Goal: Task Accomplishment & Management: Use online tool/utility

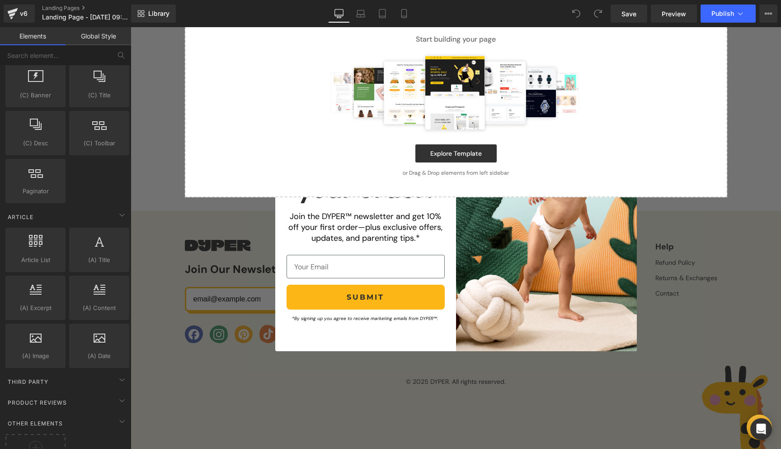
scroll to position [1611, 0]
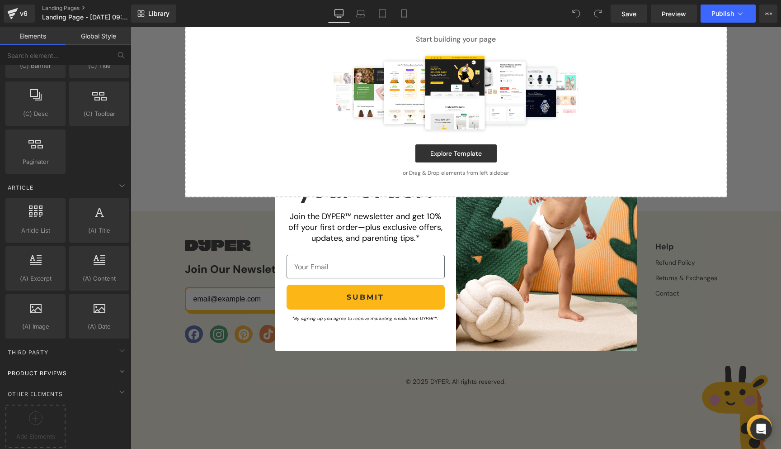
click at [50, 368] on span "Product Reviews" at bounding box center [37, 372] width 61 height 9
click at [118, 365] on icon at bounding box center [122, 370] width 11 height 11
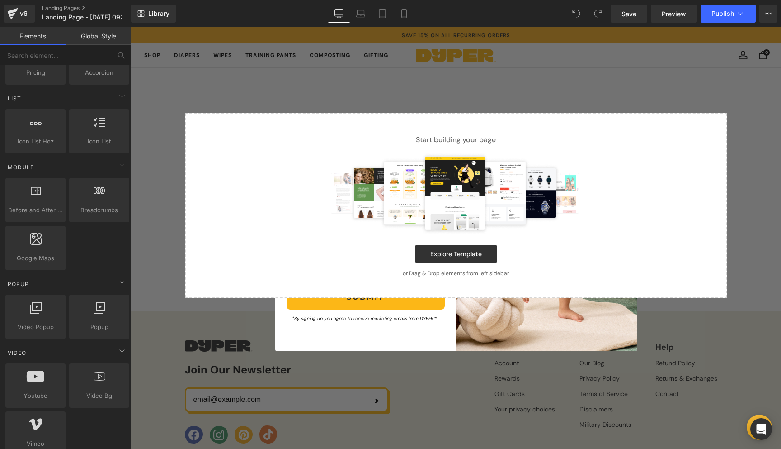
scroll to position [0, 0]
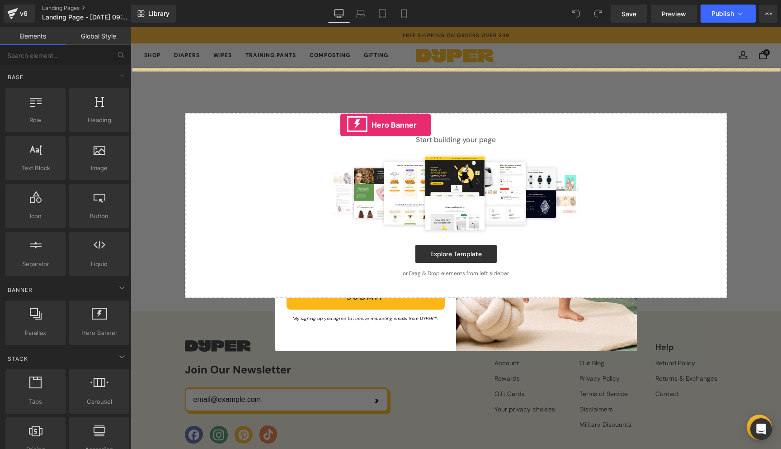
drag, startPoint x: 225, startPoint y: 340, endPoint x: 340, endPoint y: 125, distance: 243.8
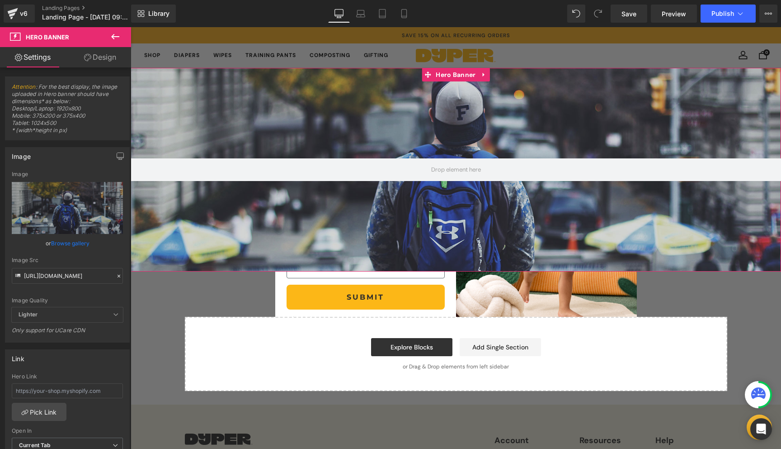
click at [175, 119] on div at bounding box center [456, 169] width 651 height 203
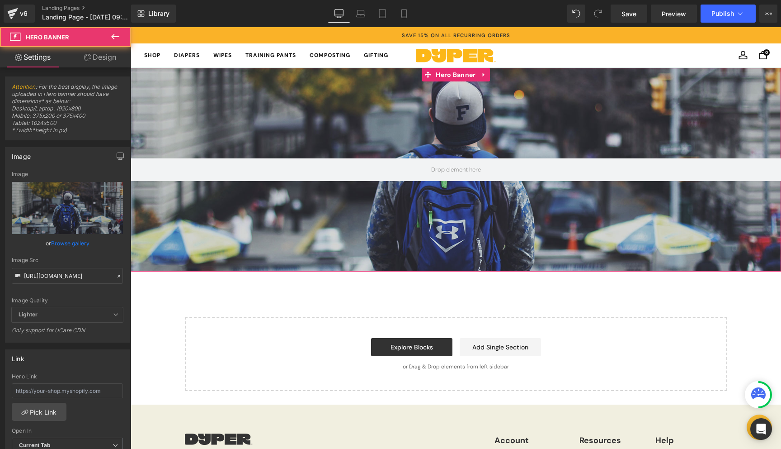
click at [175, 119] on div at bounding box center [456, 169] width 651 height 203
click at [101, 63] on link "Design" at bounding box center [100, 57] width 66 height 20
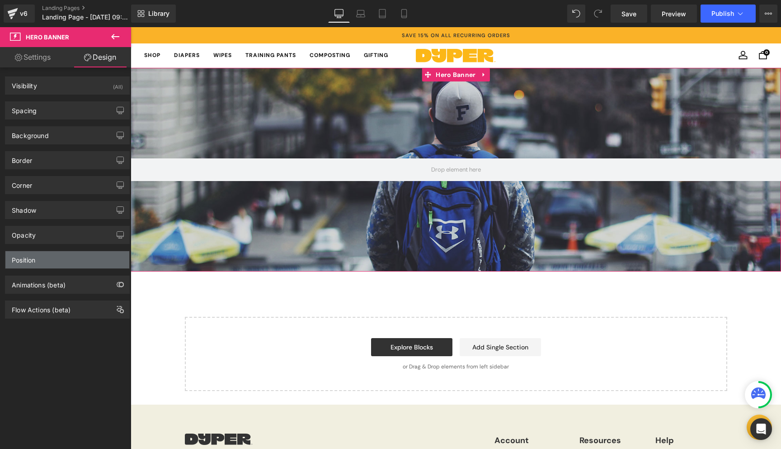
click at [45, 260] on div "Position" at bounding box center [67, 259] width 124 height 17
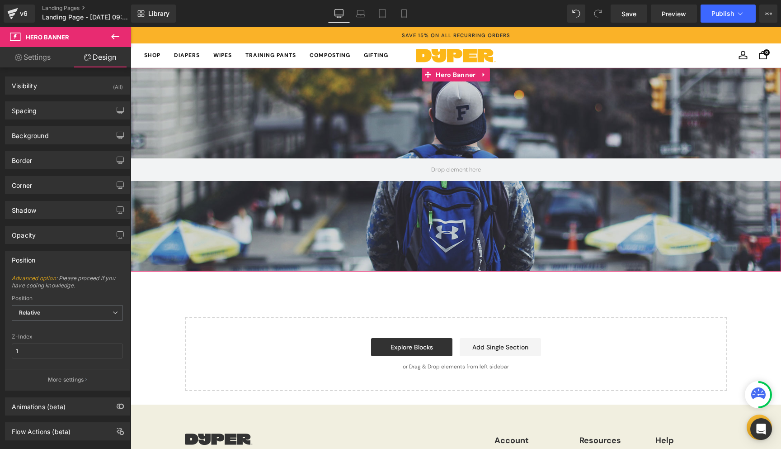
click at [45, 61] on link "Settings" at bounding box center [33, 57] width 66 height 20
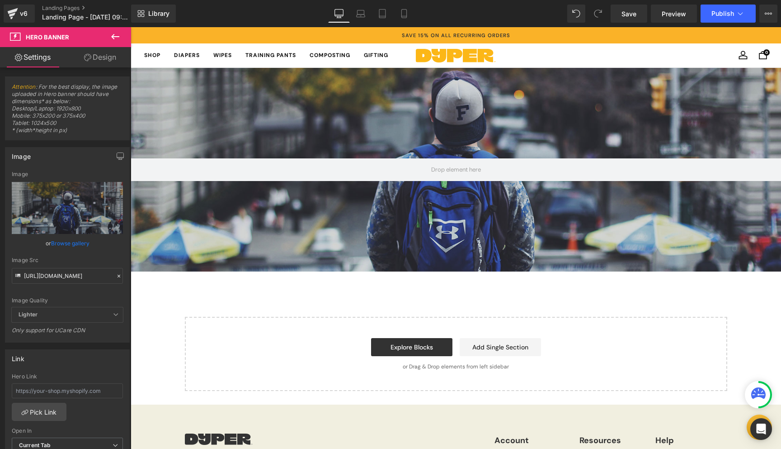
click at [113, 36] on icon at bounding box center [115, 36] width 8 height 5
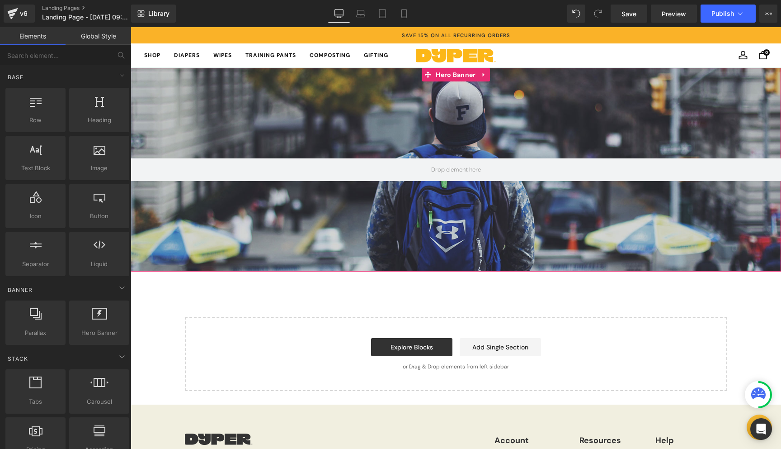
click at [357, 133] on div at bounding box center [456, 169] width 651 height 203
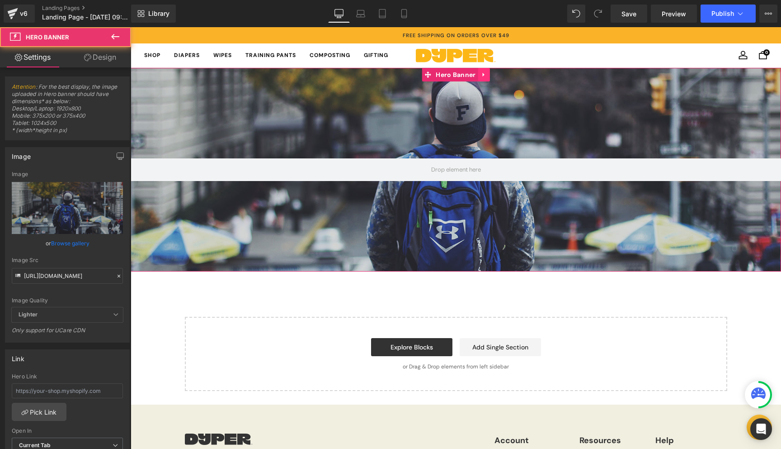
click at [478, 75] on link at bounding box center [484, 75] width 12 height 14
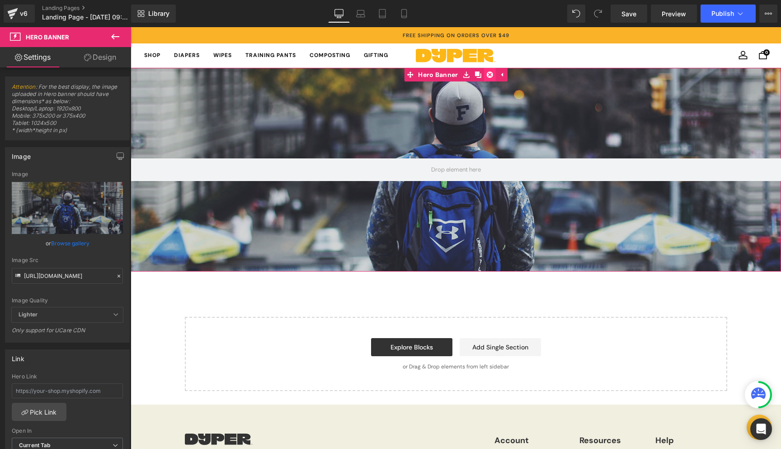
click at [487, 76] on icon at bounding box center [490, 74] width 6 height 6
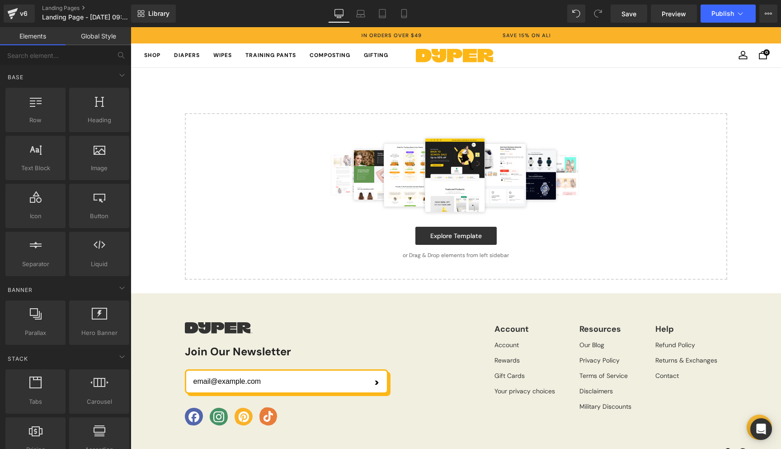
scroll to position [0, 37]
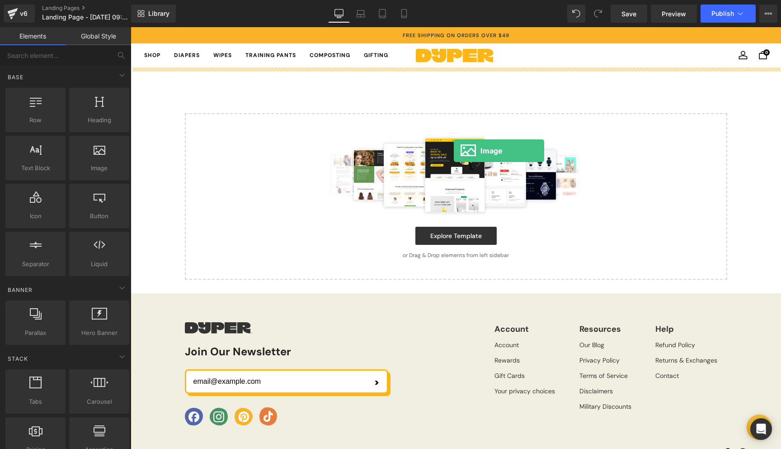
drag, startPoint x: 227, startPoint y: 177, endPoint x: 453, endPoint y: 150, distance: 228.1
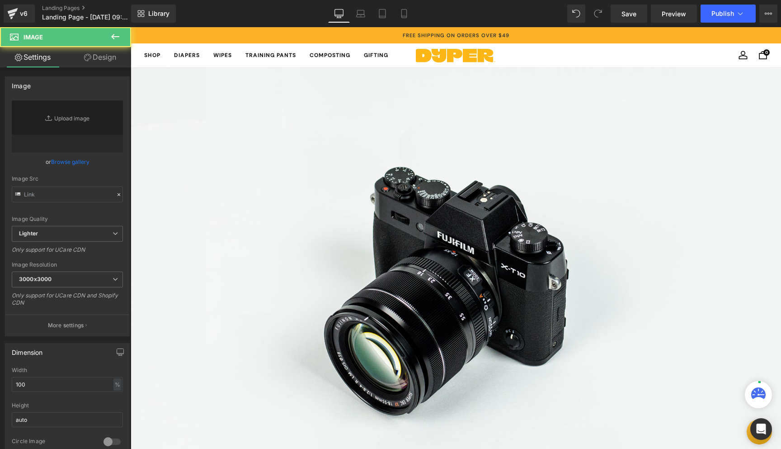
type input "//[DOMAIN_NAME][URL]"
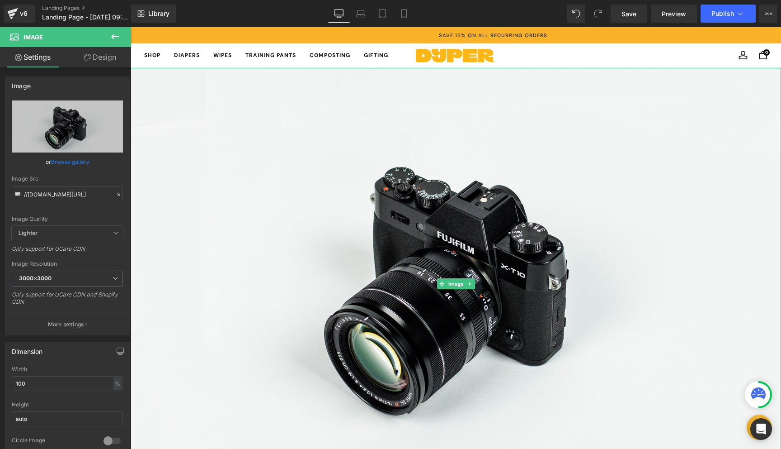
scroll to position [0, 189]
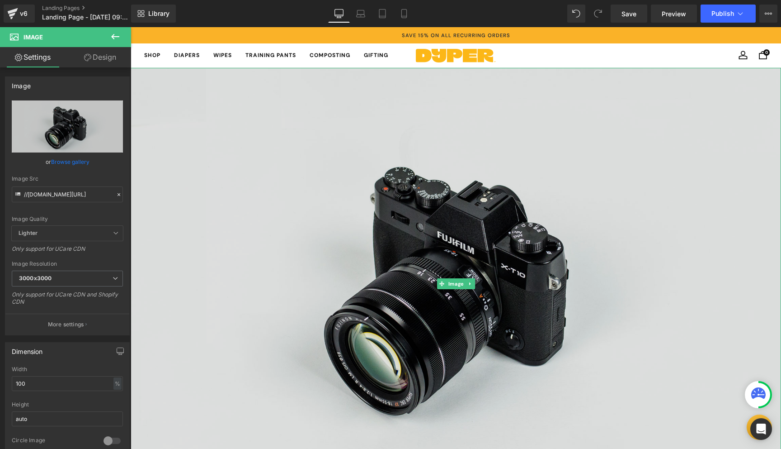
click at [473, 87] on img at bounding box center [456, 283] width 651 height 431
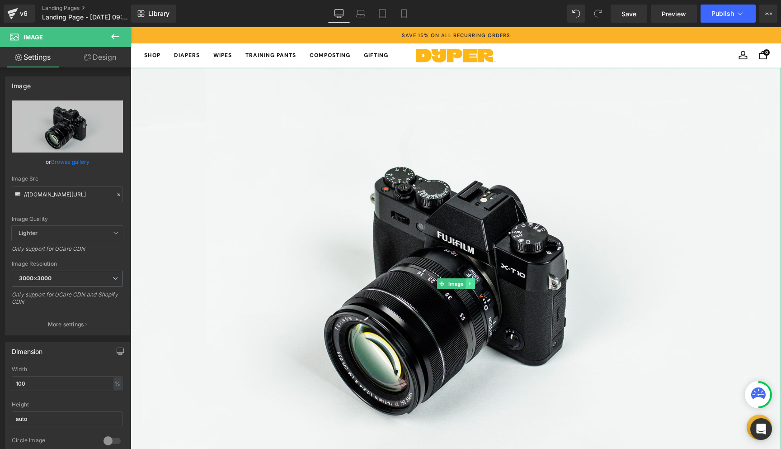
click at [466, 283] on link at bounding box center [470, 283] width 9 height 11
click at [472, 283] on icon at bounding box center [474, 283] width 5 height 5
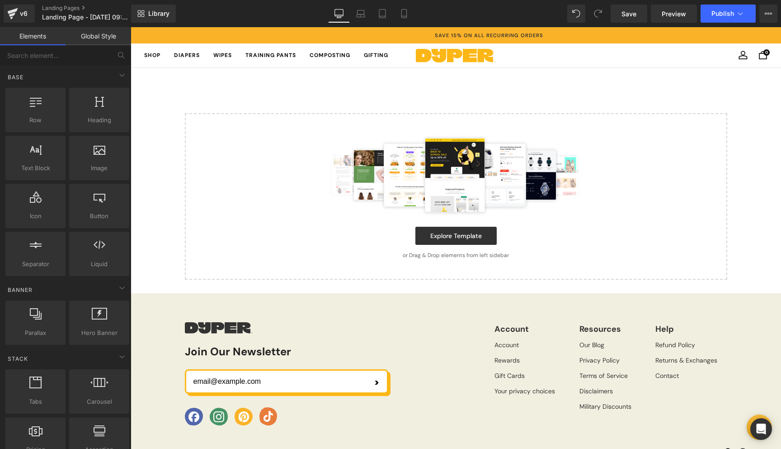
scroll to position [0, 189]
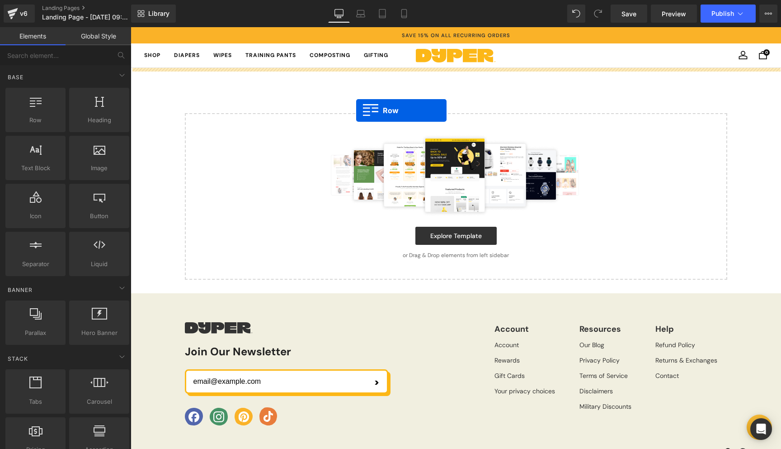
drag, startPoint x: 164, startPoint y: 140, endPoint x: 356, endPoint y: 110, distance: 194.4
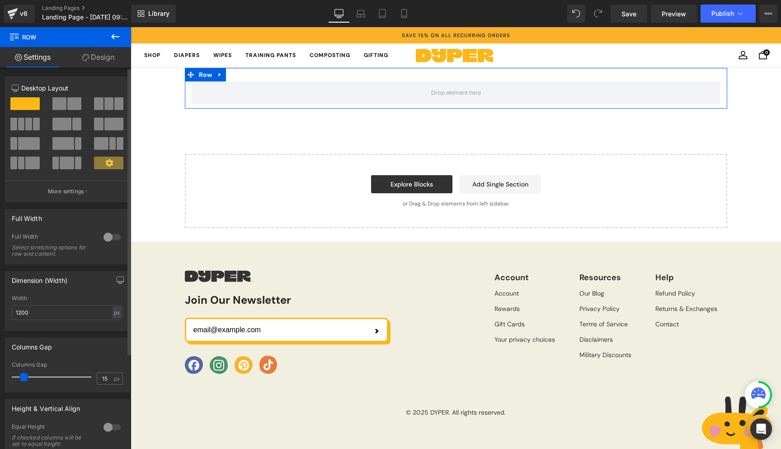
click at [62, 101] on span at bounding box center [59, 103] width 14 height 13
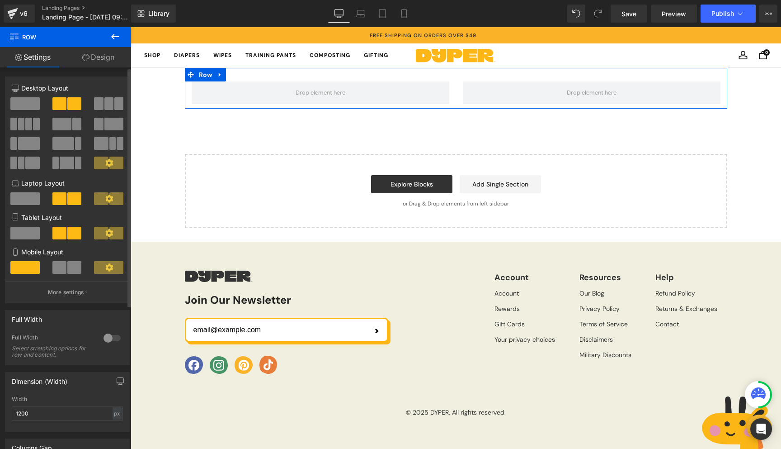
scroll to position [0, 0]
click at [26, 235] on span at bounding box center [24, 233] width 29 height 13
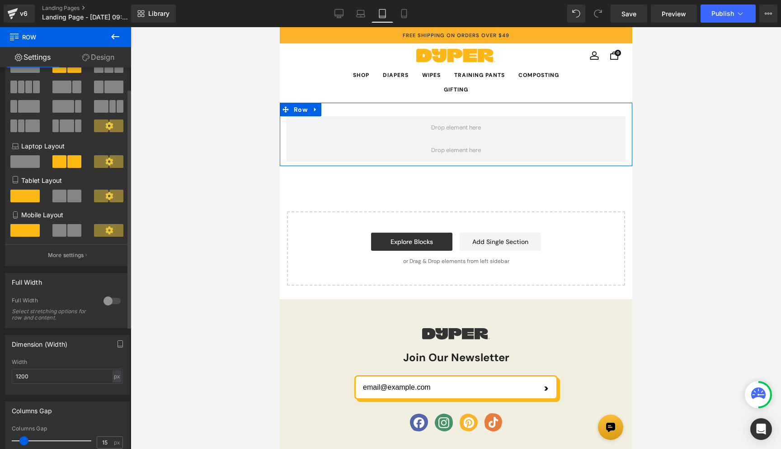
scroll to position [41, 0]
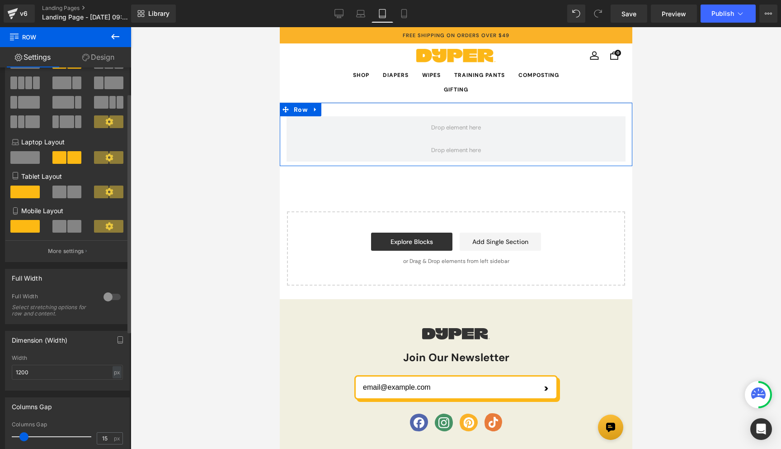
click at [104, 298] on div at bounding box center [112, 296] width 22 height 14
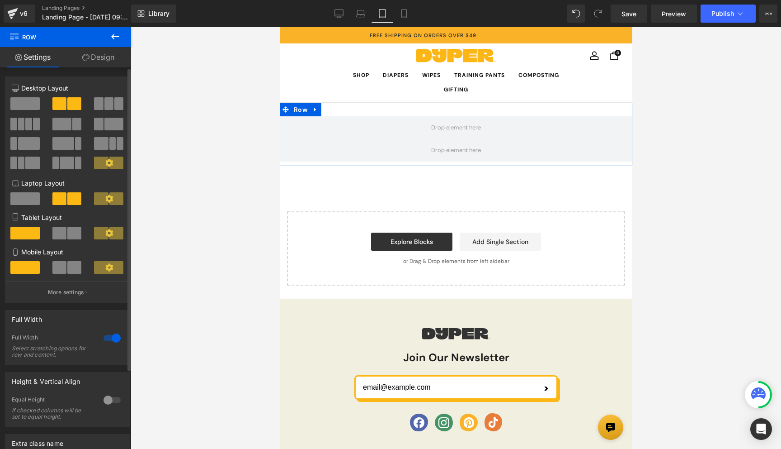
scroll to position [0, 0]
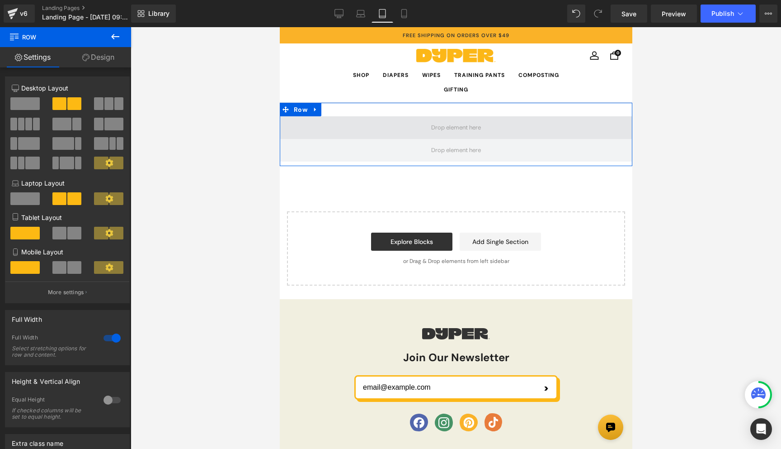
click at [442, 128] on span at bounding box center [456, 127] width 56 height 17
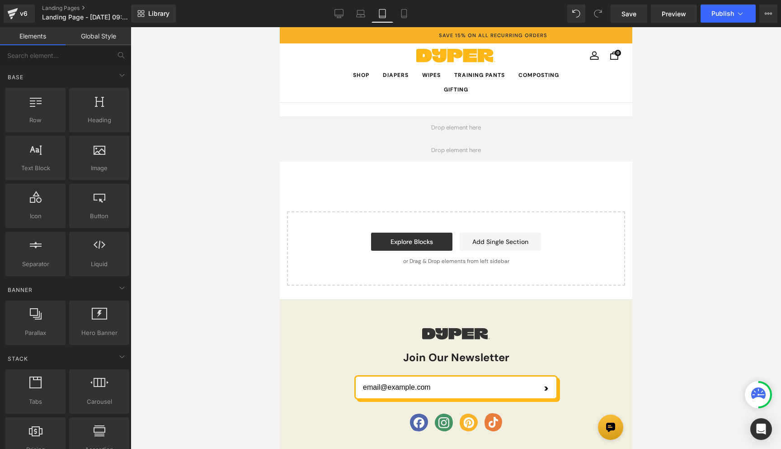
scroll to position [0, 189]
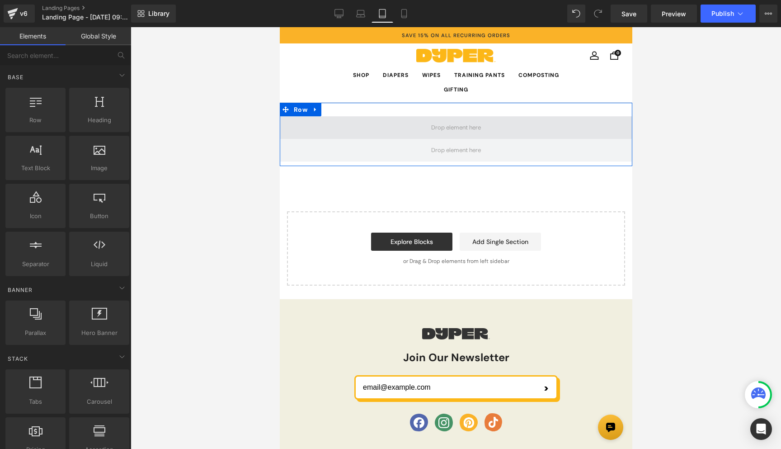
click at [399, 130] on span at bounding box center [455, 127] width 353 height 23
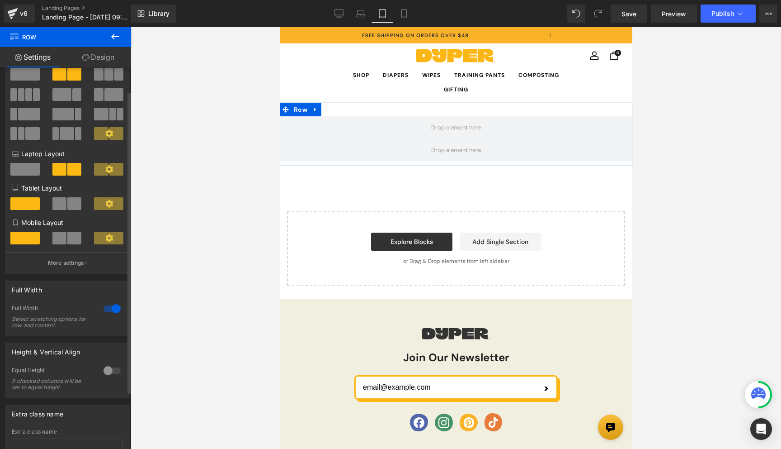
scroll to position [0, 0]
click at [112, 373] on div at bounding box center [112, 370] width 22 height 14
click at [51, 416] on span "Top" at bounding box center [67, 415] width 111 height 16
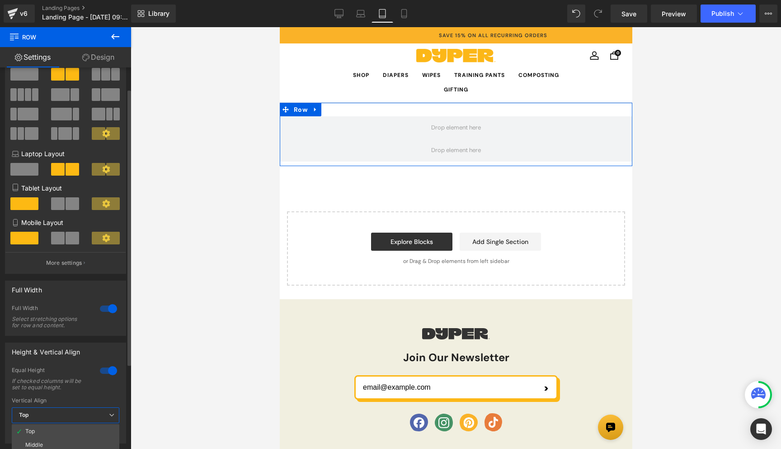
scroll to position [0, 189]
click at [92, 309] on div "Full Width Select stretching options for row and content." at bounding box center [66, 319] width 108 height 31
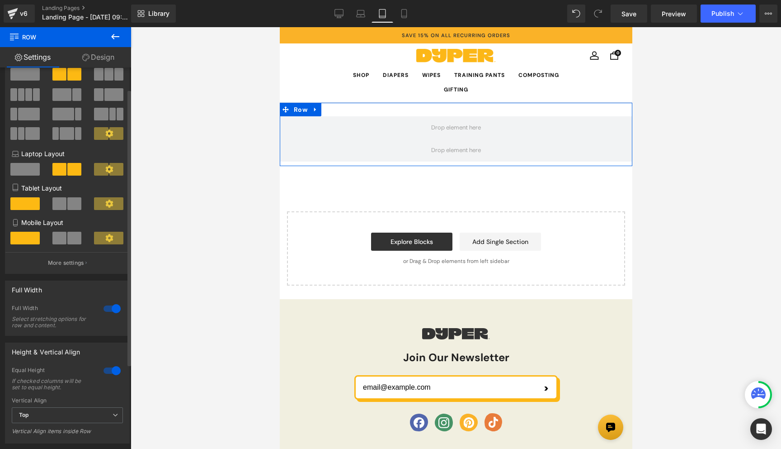
scroll to position [146, 0]
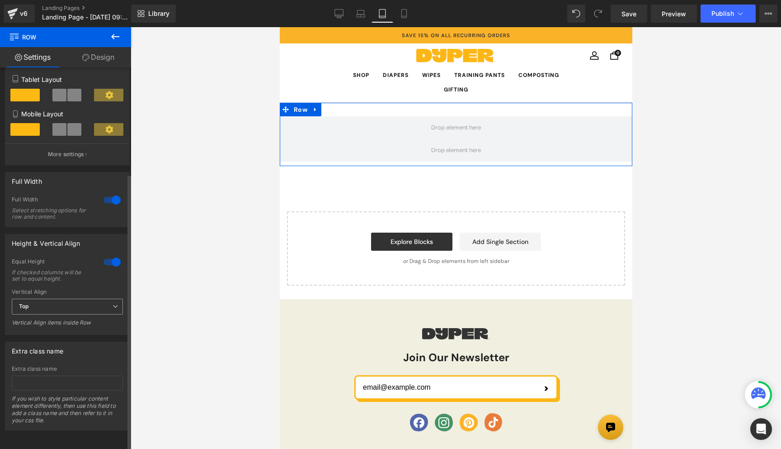
click at [55, 311] on div "Top Top Middle Bottom" at bounding box center [67, 308] width 111 height 20
click at [55, 303] on span "Top" at bounding box center [67, 306] width 111 height 16
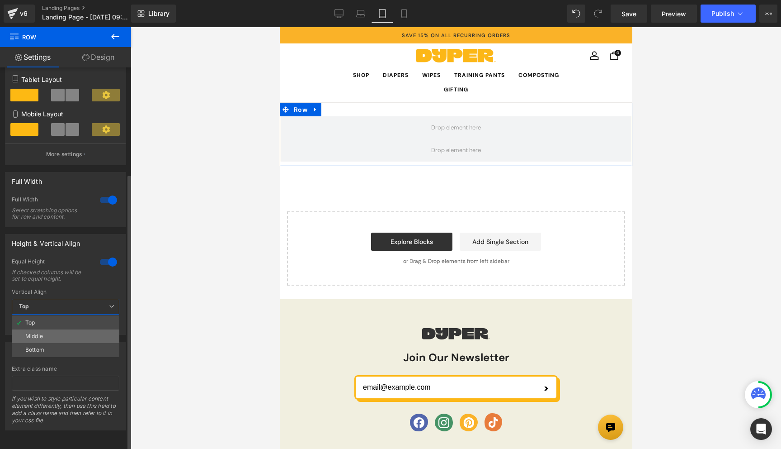
click at [46, 329] on li "Middle" at bounding box center [66, 336] width 108 height 14
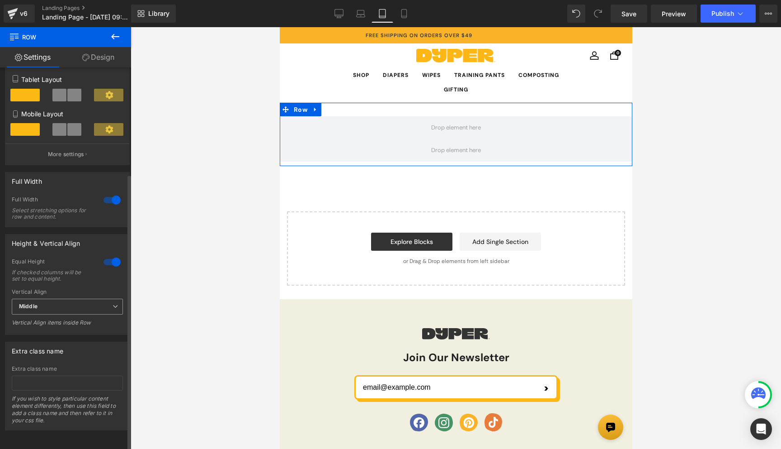
scroll to position [0, 0]
click at [97, 57] on link "Design" at bounding box center [99, 57] width 66 height 20
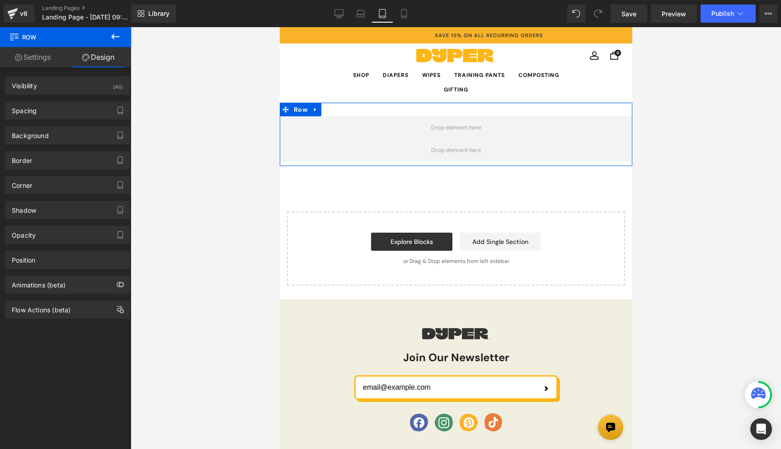
scroll to position [0, 189]
click at [44, 57] on link "Settings" at bounding box center [33, 57] width 66 height 20
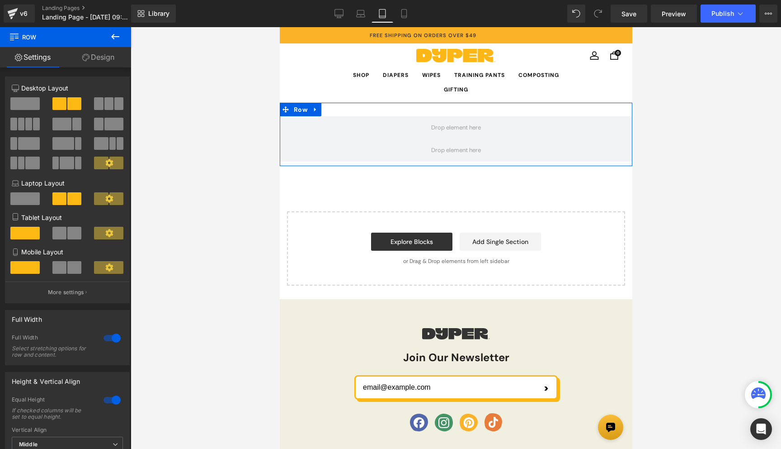
scroll to position [0, 0]
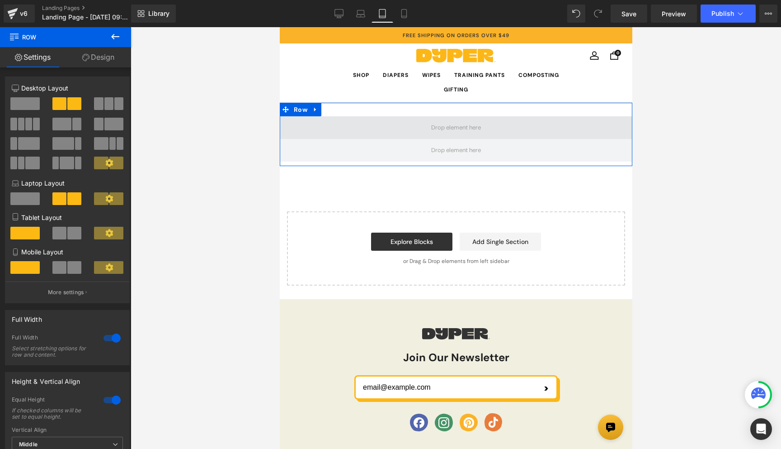
click at [309, 131] on span at bounding box center [455, 127] width 353 height 23
click at [327, 121] on span at bounding box center [455, 127] width 353 height 23
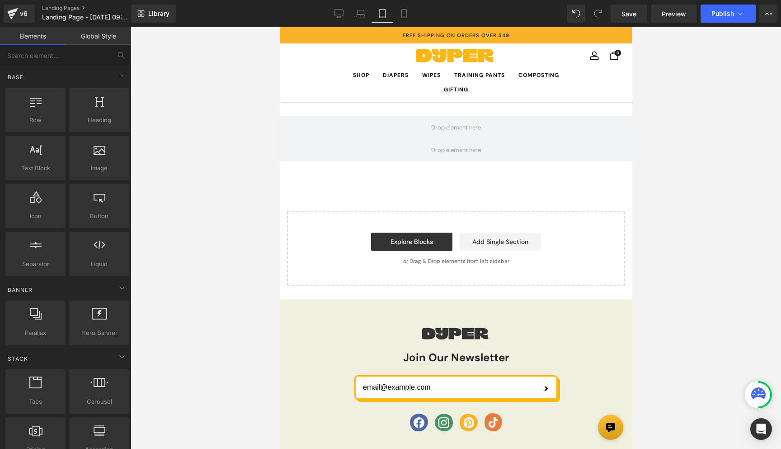
click at [332, 83] on ul "Shop Diapers Wipes Training Pants Composting Gifting" at bounding box center [456, 82] width 336 height 29
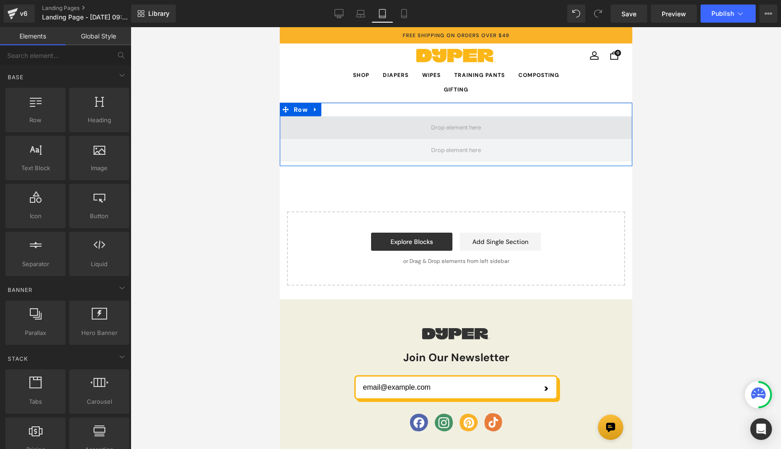
click at [335, 127] on span at bounding box center [455, 127] width 353 height 23
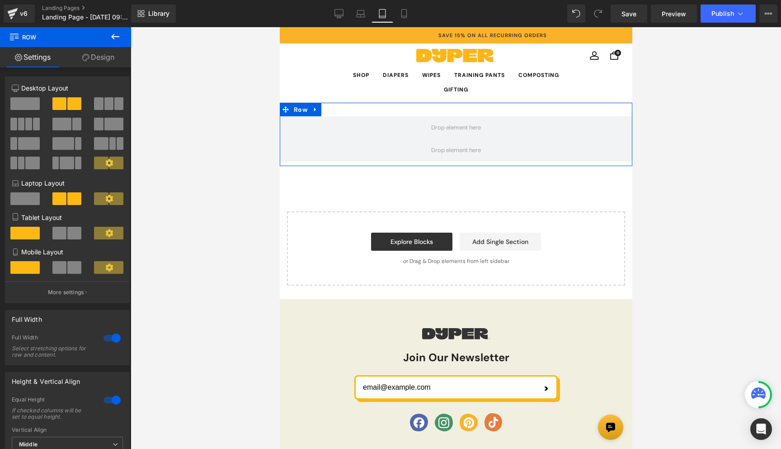
scroll to position [0, 189]
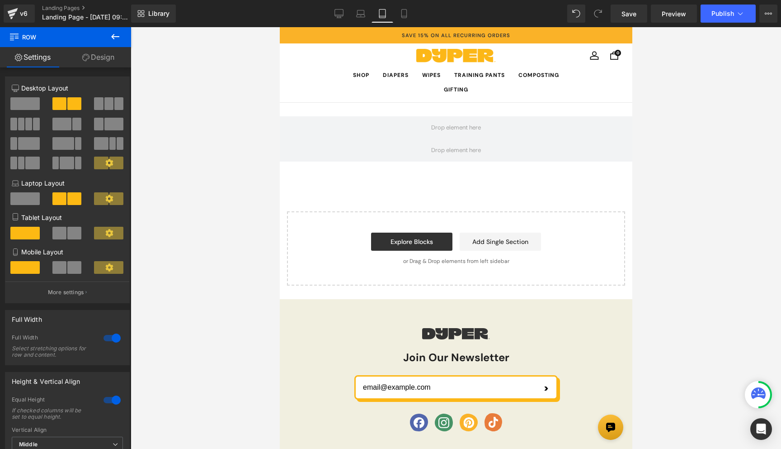
click at [122, 38] on button at bounding box center [115, 37] width 32 height 20
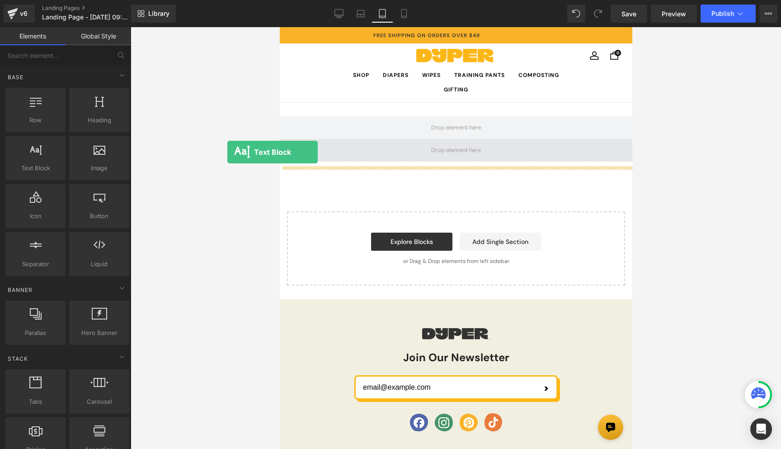
scroll to position [0, 0]
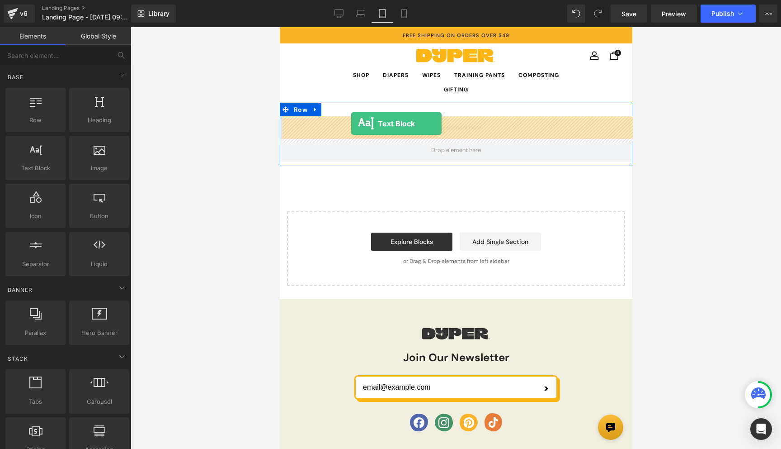
drag, startPoint x: 307, startPoint y: 179, endPoint x: 351, endPoint y: 124, distance: 70.2
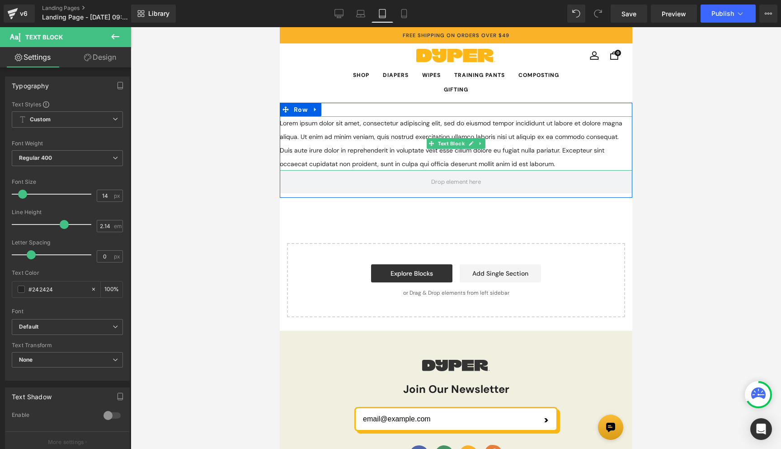
click at [356, 127] on p "Lorem ipsum dolor sit amet, consectetur adipiscing elit, sed do eiusmod tempor …" at bounding box center [455, 143] width 353 height 54
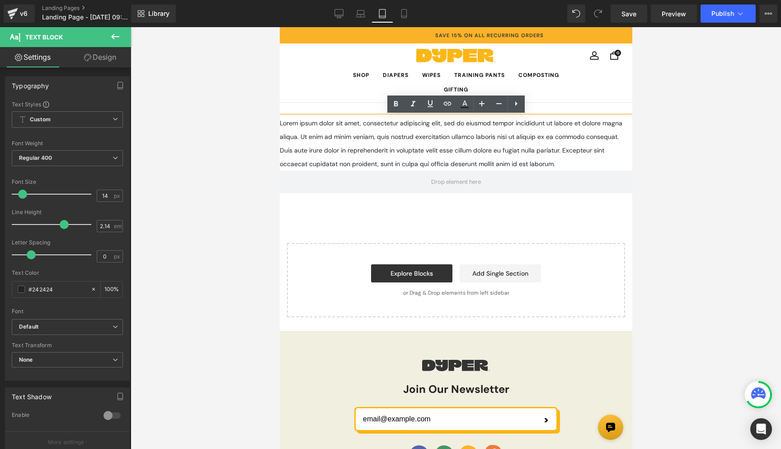
scroll to position [0, 189]
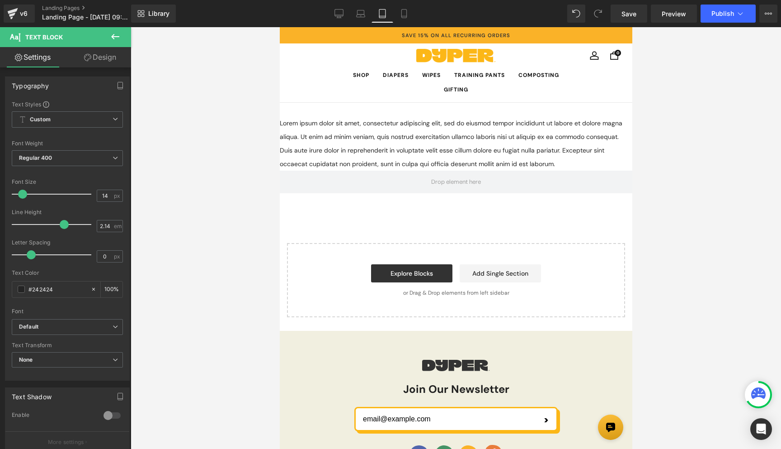
click at [94, 58] on link "Design" at bounding box center [100, 57] width 66 height 20
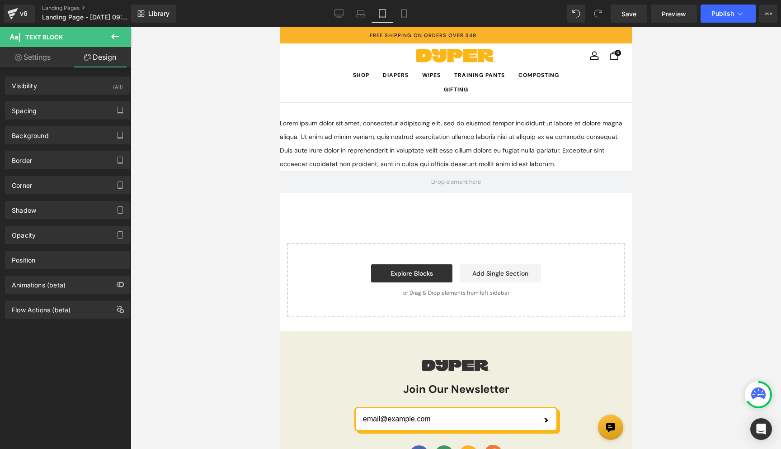
scroll to position [0, 0]
click at [41, 57] on link "Settings" at bounding box center [33, 57] width 66 height 20
type input "100"
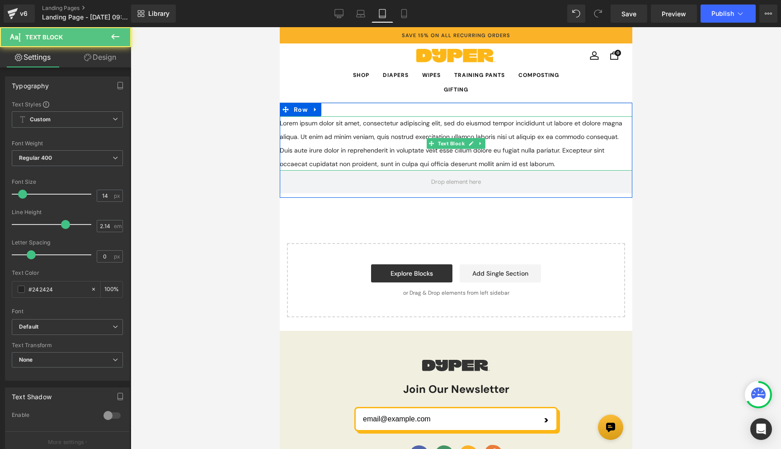
click at [347, 129] on p "Lorem ipsum dolor sit amet, consectetur adipiscing elit, sed do eiusmod tempor …" at bounding box center [455, 143] width 353 height 54
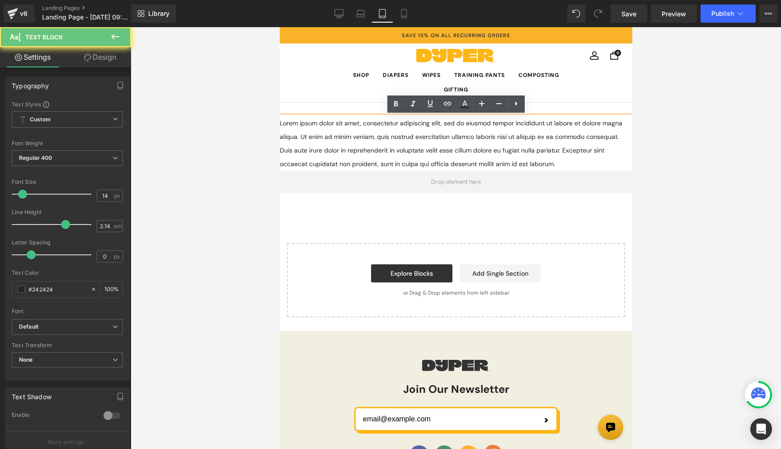
click at [347, 129] on p "Lorem ipsum dolor sit amet, consectetur adipiscing elit, sed do eiusmod tempor …" at bounding box center [455, 143] width 353 height 54
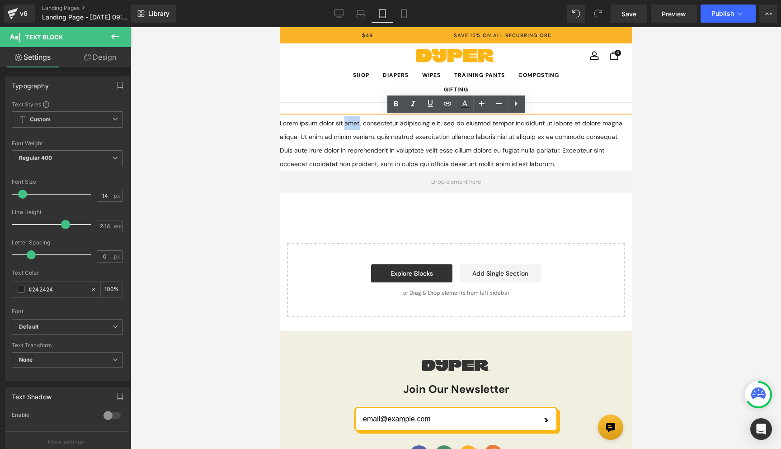
scroll to position [0, 46]
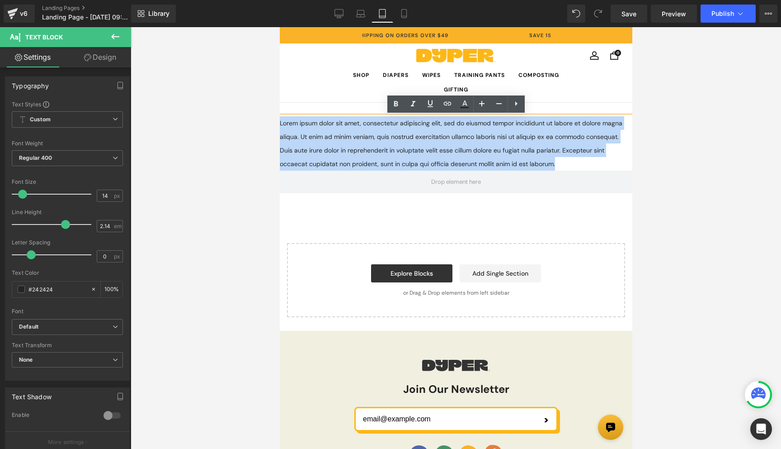
click at [347, 129] on p "Lorem ipsum dolor sit amet, consectetur adipiscing elit, sed do eiusmod tempor …" at bounding box center [455, 143] width 353 height 54
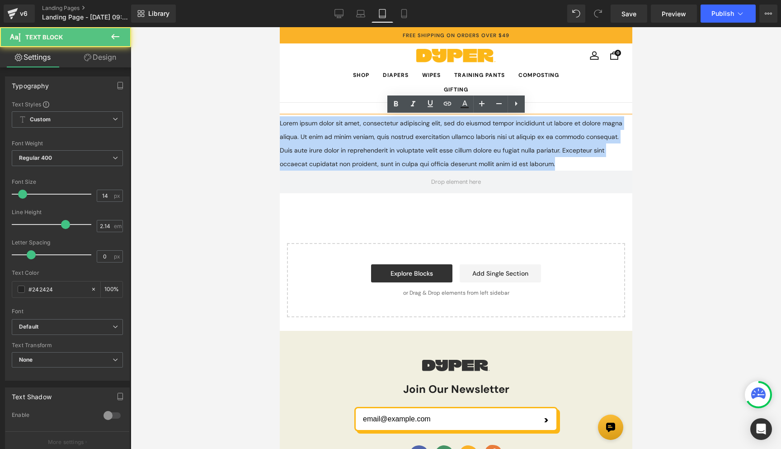
click at [347, 129] on p "Lorem ipsum dolor sit amet, consectetur adipiscing elit, sed do eiusmod tempor …" at bounding box center [455, 143] width 353 height 54
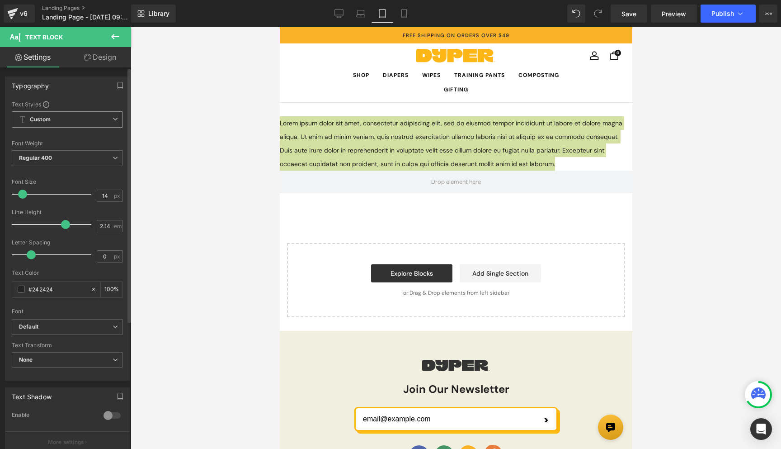
click at [114, 122] on span "Custom Setup Global Style" at bounding box center [67, 119] width 111 height 16
click at [114, 122] on span "Custom Setup Global Style" at bounding box center [66, 119] width 108 height 16
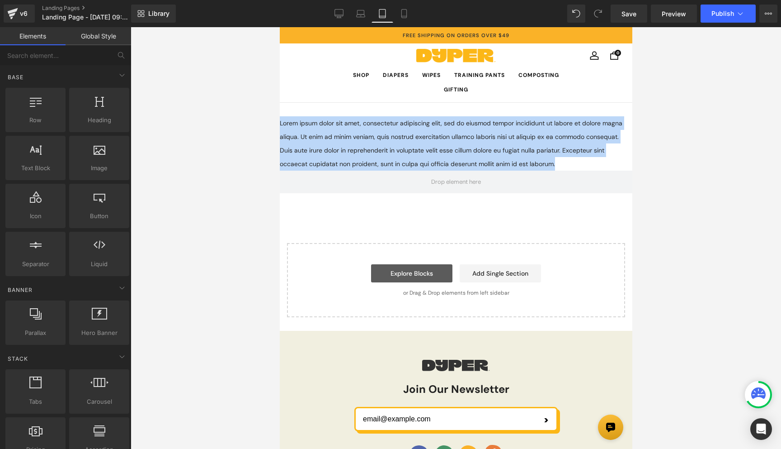
click at [398, 270] on link "Explore Blocks" at bounding box center [411, 273] width 81 height 18
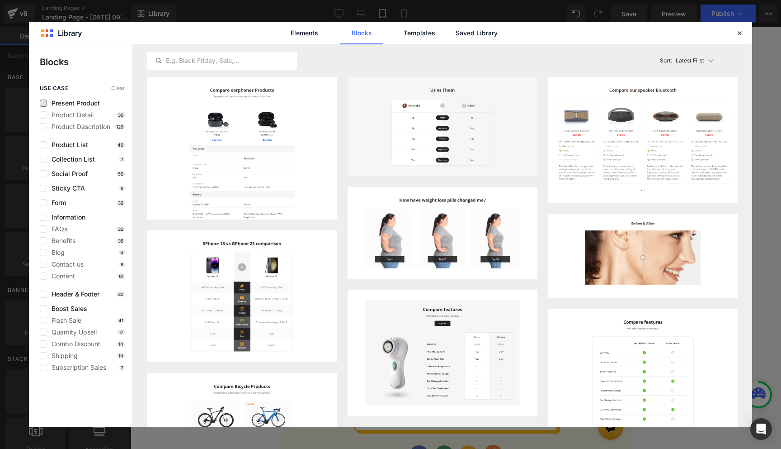
scroll to position [0, 189]
click at [737, 34] on icon at bounding box center [740, 33] width 8 height 8
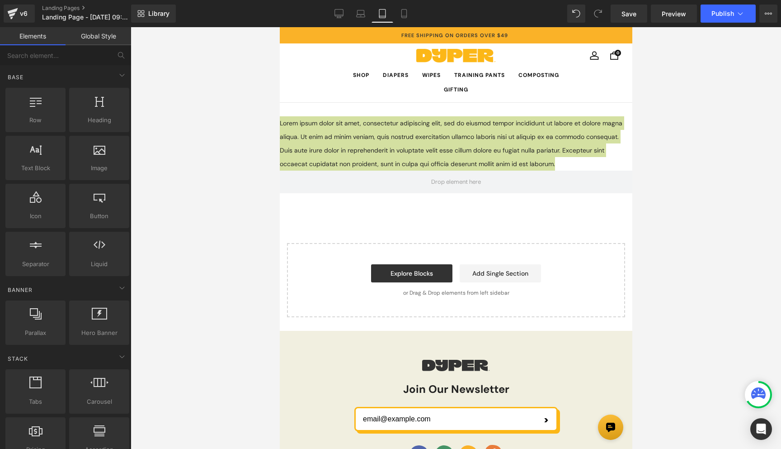
scroll to position [0, 0]
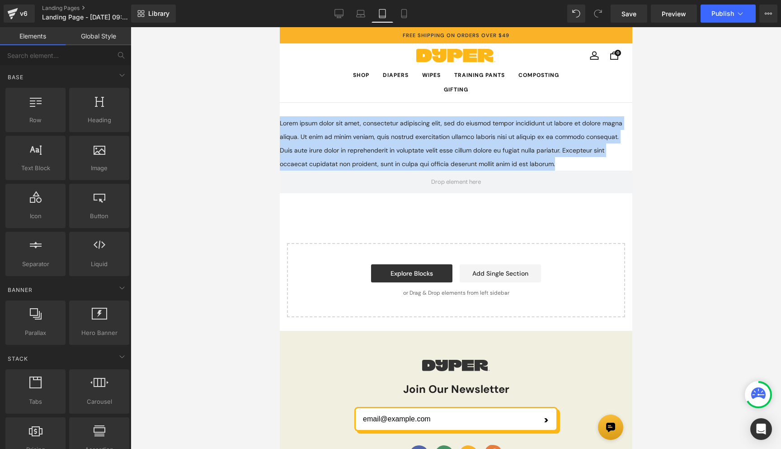
click at [601, 170] on div "Lorem ipsum dolor sit amet, consectetur adipiscing elit, sed do eiusmod tempor …" at bounding box center [455, 143] width 353 height 54
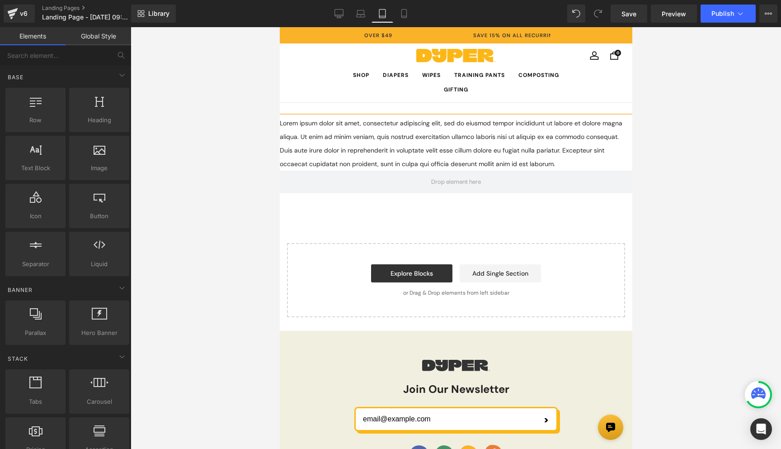
click at [669, 111] on div at bounding box center [456, 237] width 651 height 421
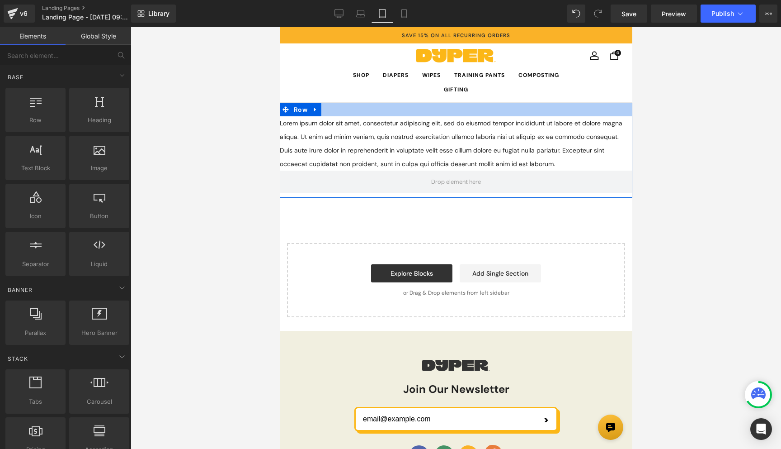
click at [618, 114] on div at bounding box center [455, 110] width 353 height 14
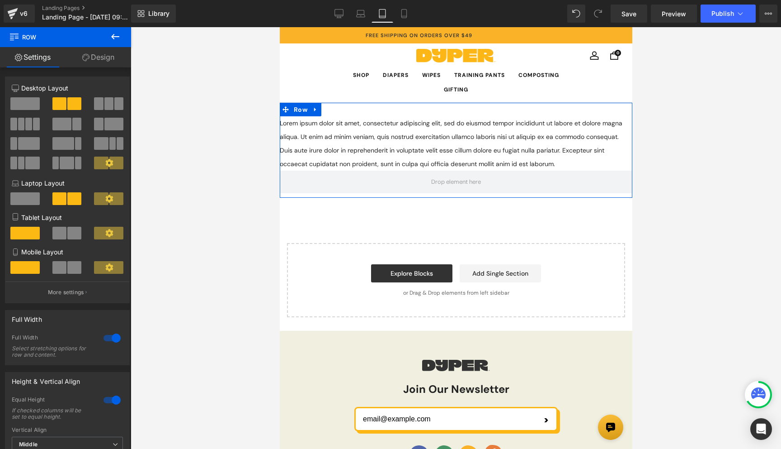
scroll to position [0, 0]
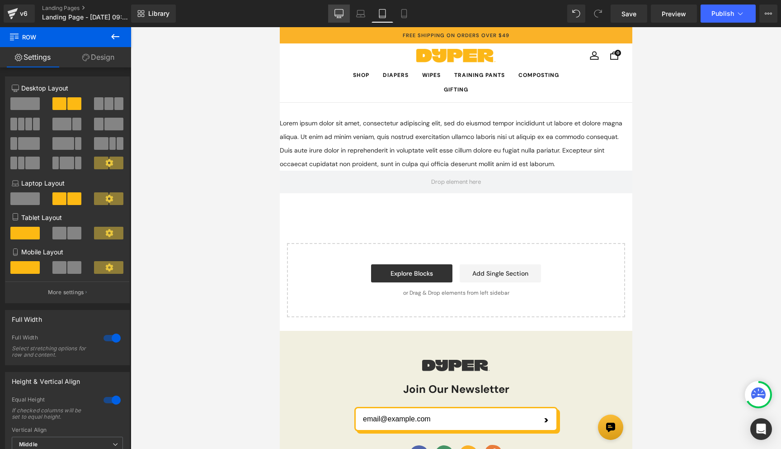
click at [337, 14] on icon at bounding box center [339, 13] width 9 height 9
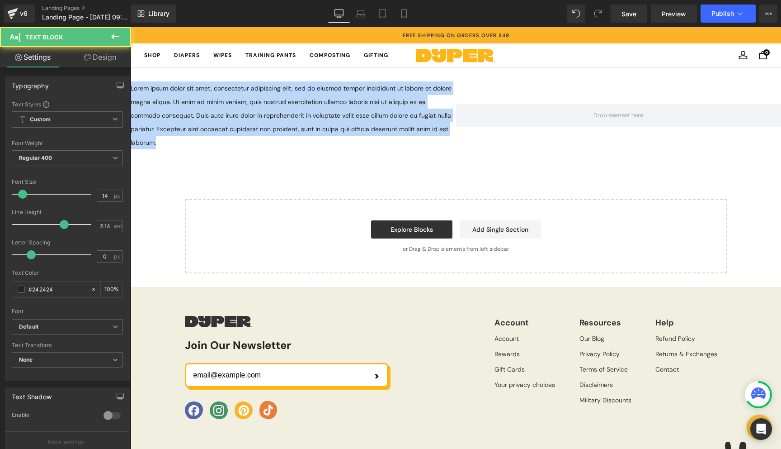
drag, startPoint x: 161, startPoint y: 138, endPoint x: 98, endPoint y: 85, distance: 83.4
click at [131, 85] on html "Referral discount applied to cart! Create your first order and enjoy the credit…" at bounding box center [456, 275] width 651 height 497
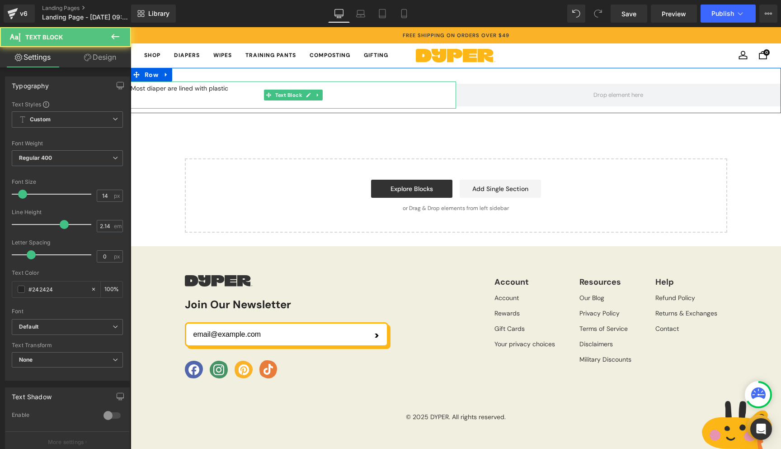
click at [220, 87] on p "Most diaper are lined with plastic" at bounding box center [294, 88] width 326 height 14
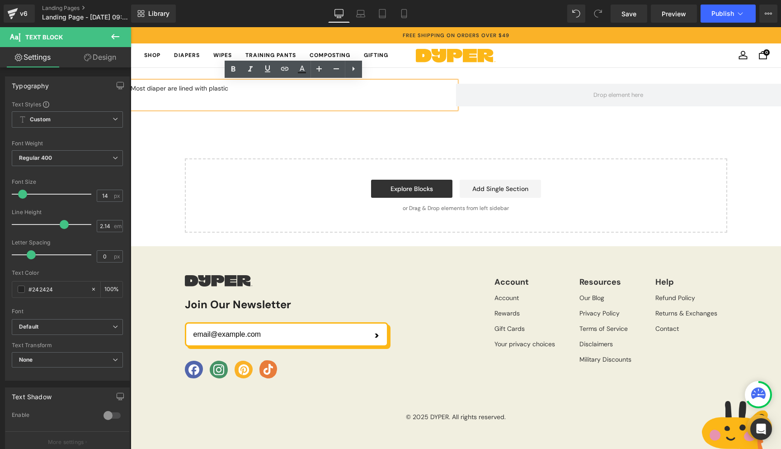
click at [220, 87] on p "Most diaper are lined with plastic" at bounding box center [294, 88] width 326 height 14
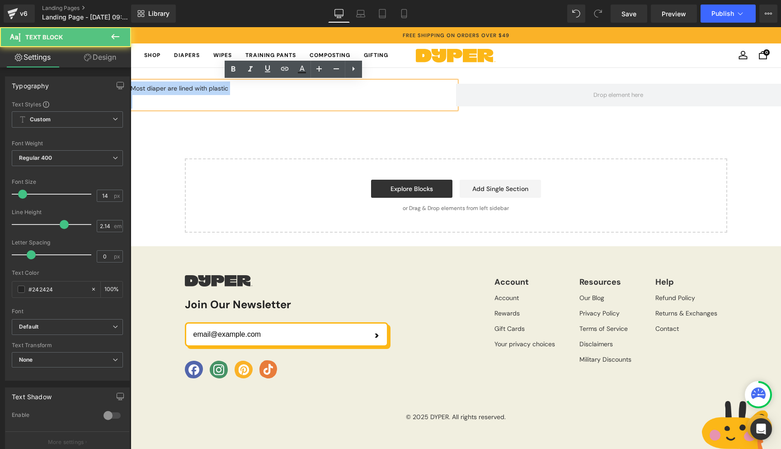
click at [220, 87] on p "Most diaper are lined with plastic" at bounding box center [294, 88] width 326 height 14
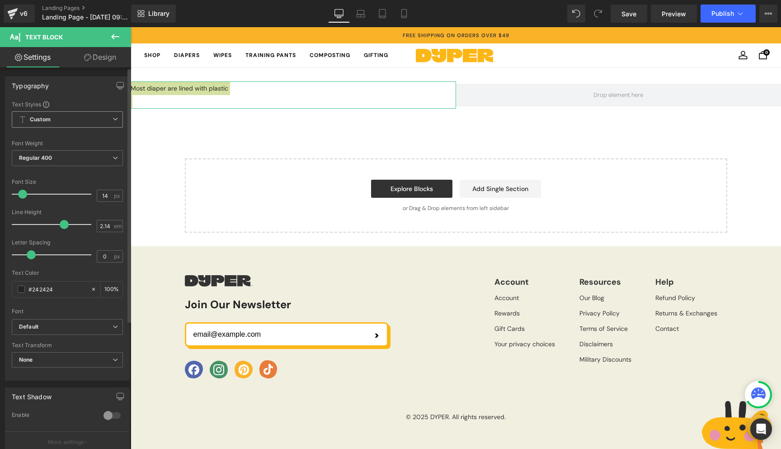
click at [109, 119] on span "Custom Setup Global Style" at bounding box center [67, 119] width 111 height 16
click at [52, 180] on div "Font Size" at bounding box center [67, 182] width 111 height 6
click at [45, 320] on span "Default" at bounding box center [67, 327] width 111 height 16
click at [59, 358] on p "Open Font Manager" at bounding box center [65, 361] width 51 height 8
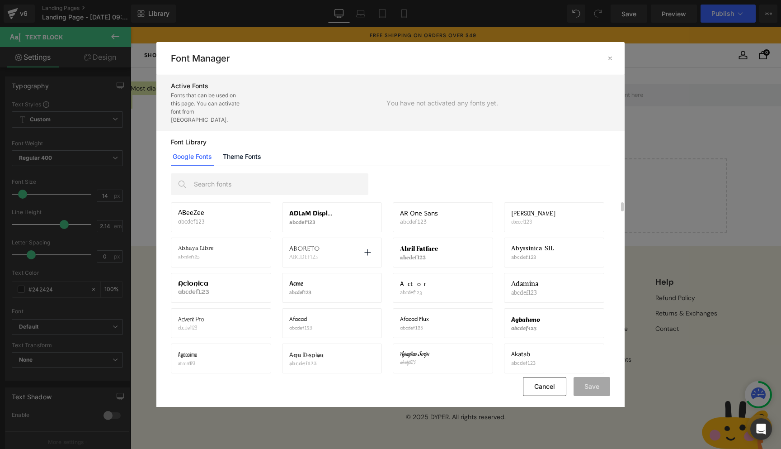
scroll to position [0, 0]
click at [250, 147] on link "Theme Fonts" at bounding box center [242, 156] width 42 height 18
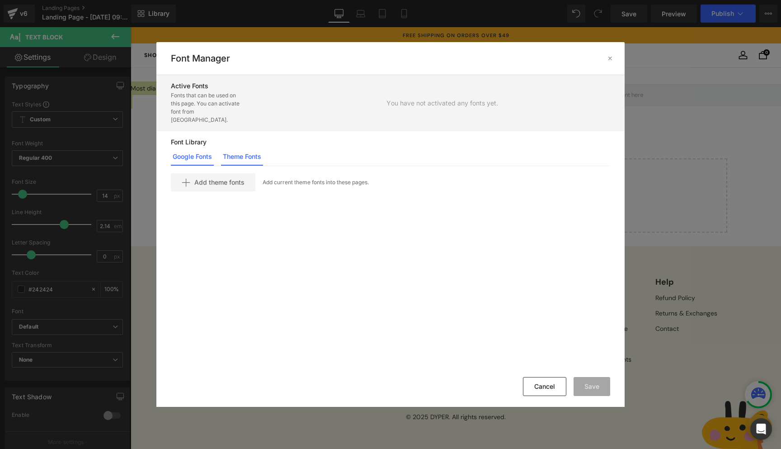
click at [185, 149] on link "Google Fonts" at bounding box center [192, 156] width 43 height 18
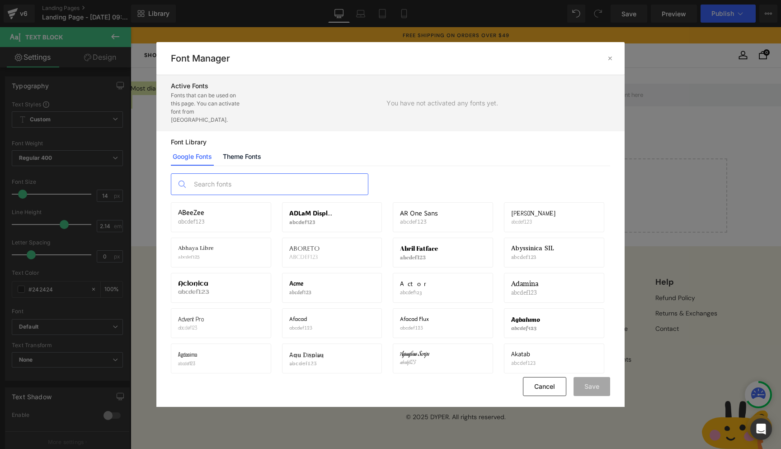
click at [213, 174] on input "text" at bounding box center [278, 184] width 179 height 21
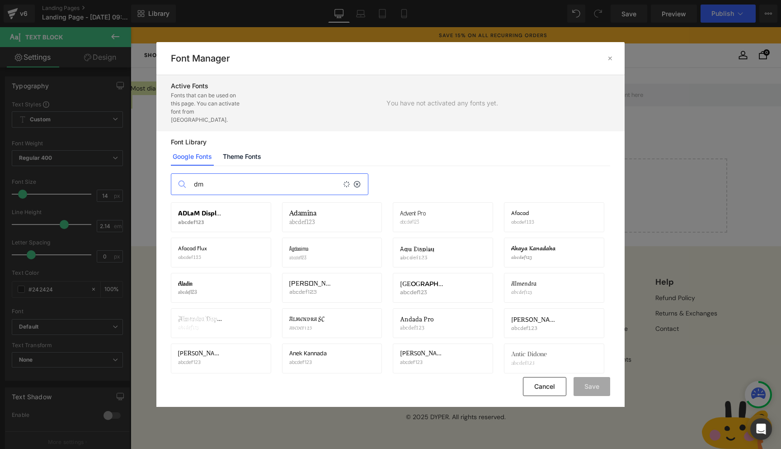
scroll to position [0, 189]
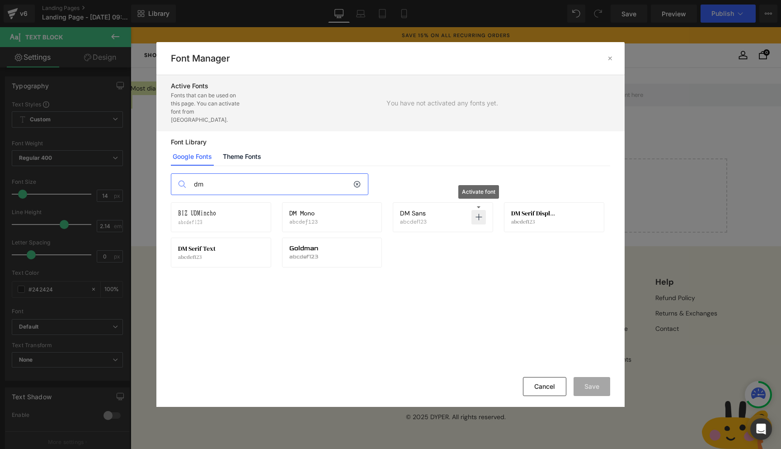
click at [478, 213] on icon at bounding box center [478, 216] width 7 height 7
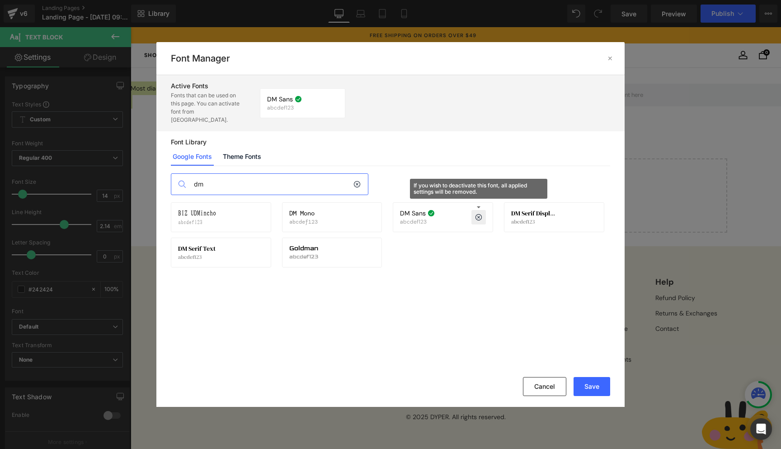
scroll to position [0, 0]
click at [219, 174] on input "dm" at bounding box center [271, 184] width 164 height 21
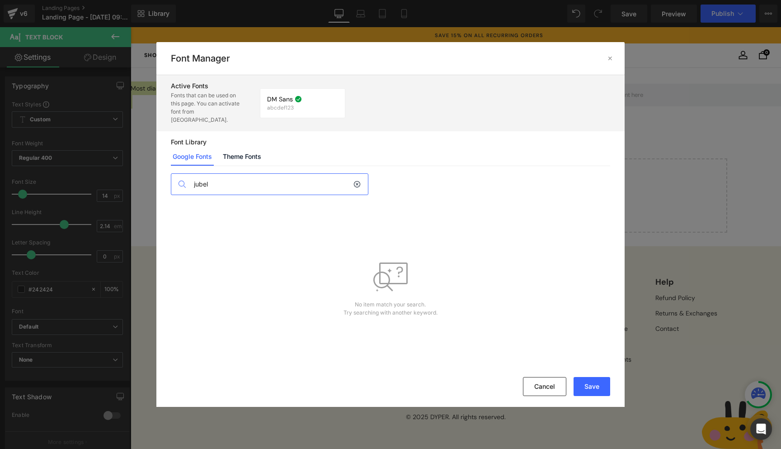
scroll to position [0, 189]
type input "jubel"
click at [246, 147] on link "Theme Fonts" at bounding box center [242, 156] width 42 height 18
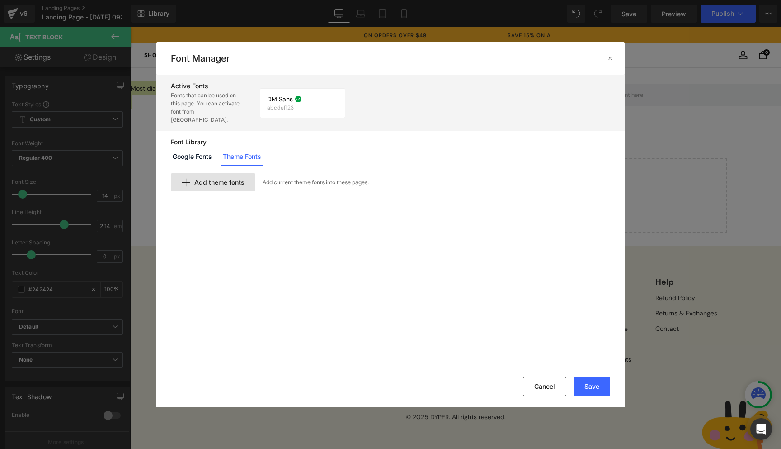
click at [224, 179] on span "Add theme fonts" at bounding box center [219, 182] width 50 height 7
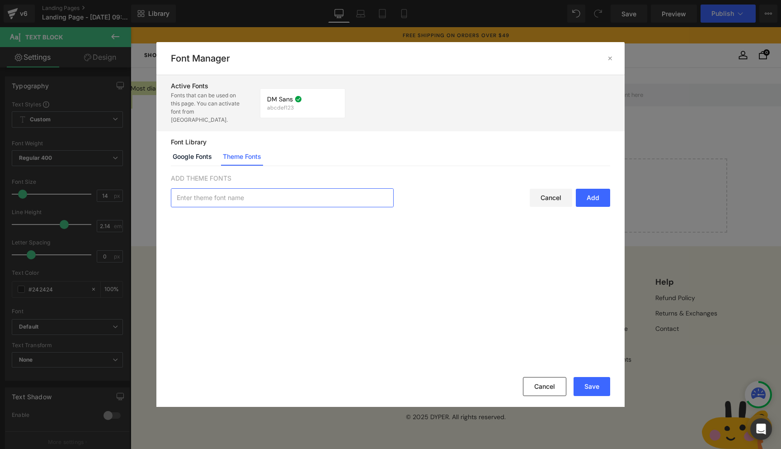
click at [221, 189] on input "text" at bounding box center [282, 198] width 222 height 18
type input "jubel"
click at [540, 382] on button "Cancel" at bounding box center [544, 386] width 43 height 19
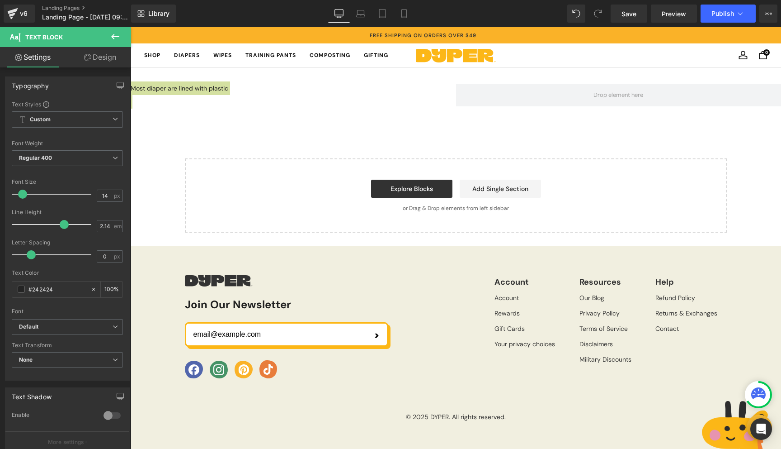
scroll to position [0, 0]
